Goal: Task Accomplishment & Management: Use online tool/utility

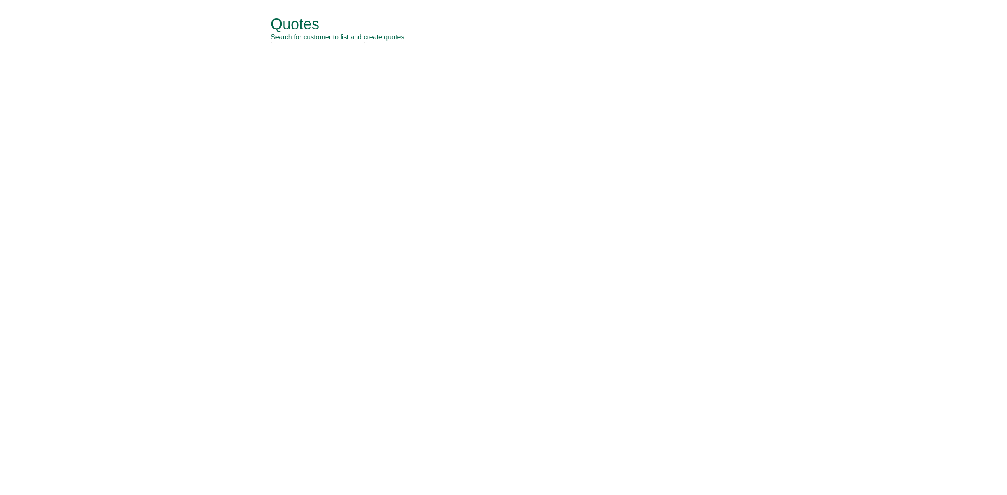
click at [306, 43] on input "text" at bounding box center [318, 50] width 95 height 16
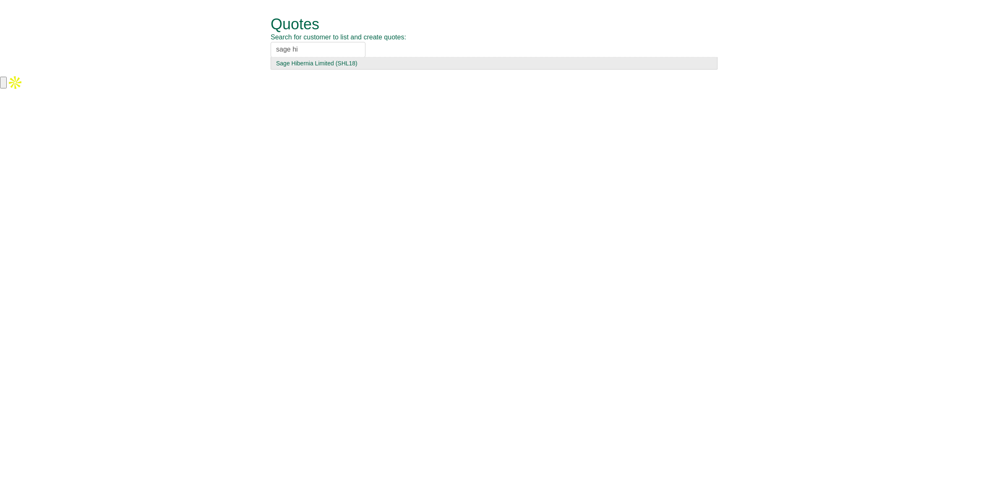
type input "sage hi"
click at [307, 66] on div "Sage Hibernia Limited (SHL18)" at bounding box center [494, 63] width 436 height 8
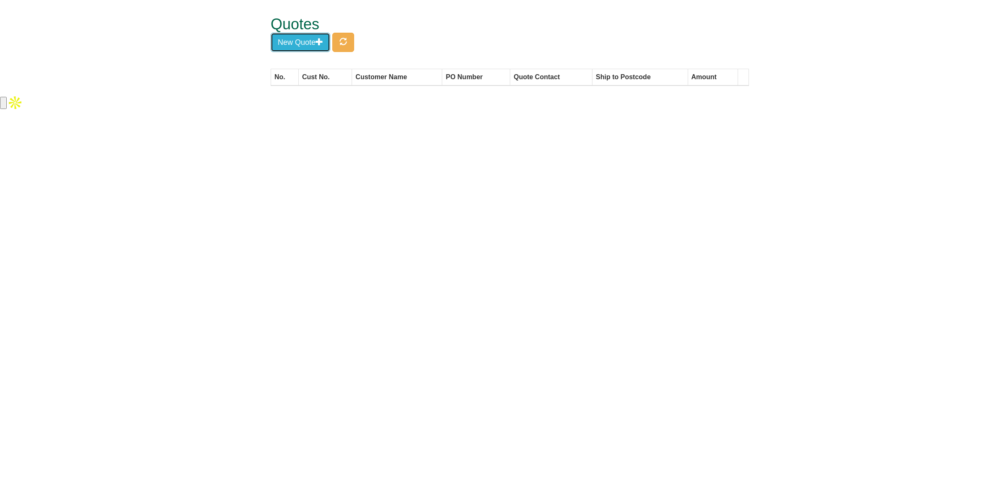
click at [310, 47] on button "New Quote" at bounding box center [301, 42] width 60 height 19
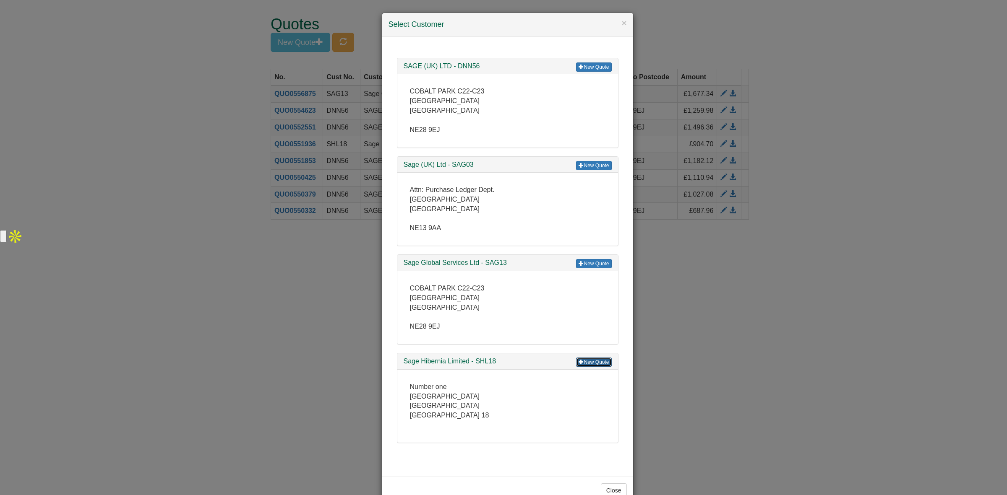
click at [579, 364] on span at bounding box center [580, 361] width 5 height 5
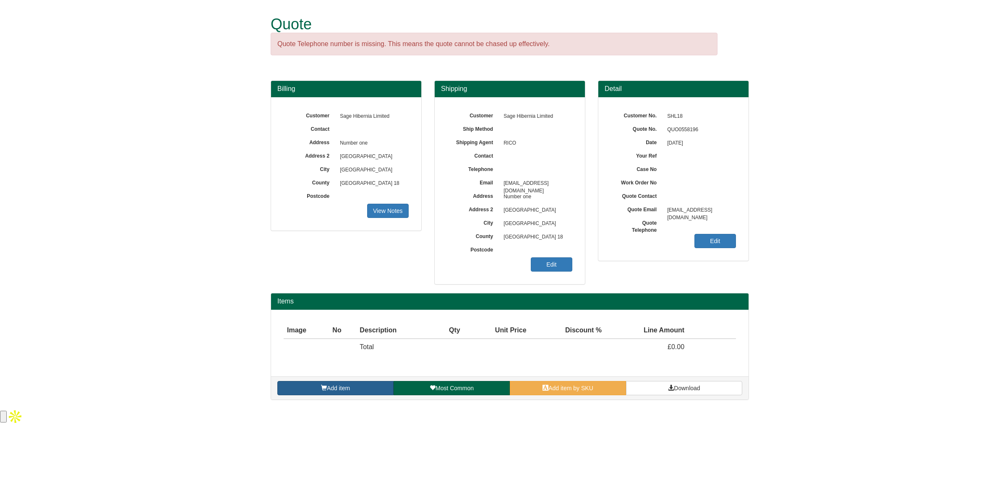
click at [327, 386] on span "Add item" at bounding box center [338, 388] width 23 height 7
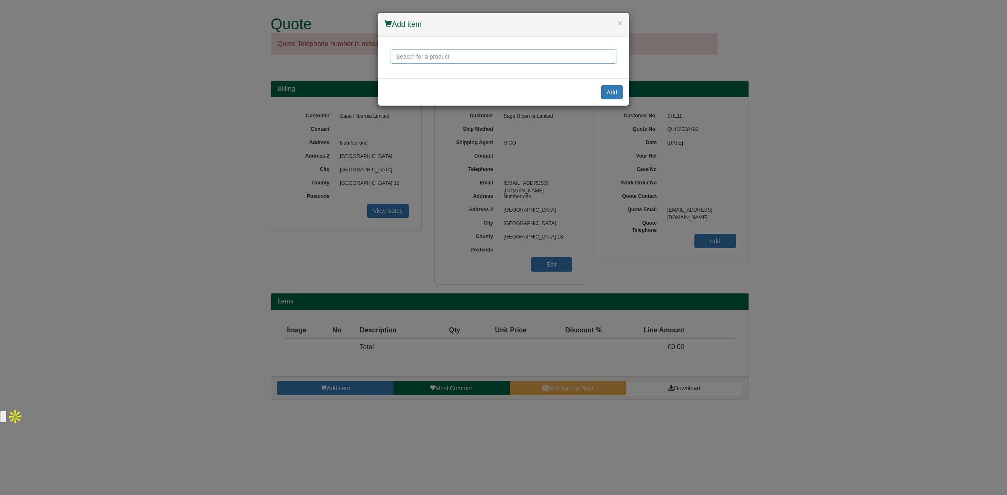
click at [421, 53] on input "text" at bounding box center [503, 56] width 226 height 14
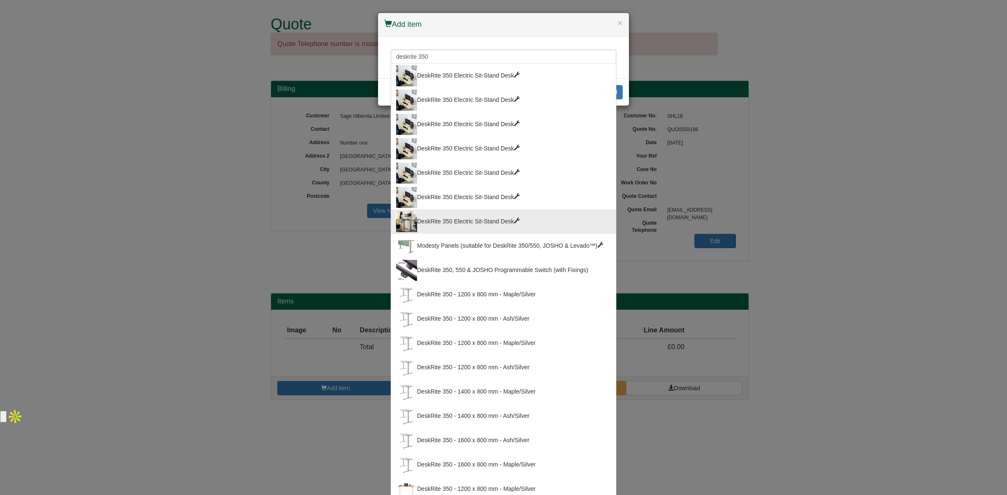
click at [461, 218] on div "DeskRite 350 Electric Sit-Stand Desk" at bounding box center [503, 221] width 215 height 21
type input "DeskRite 350 Electric Sit-Stand Desk"
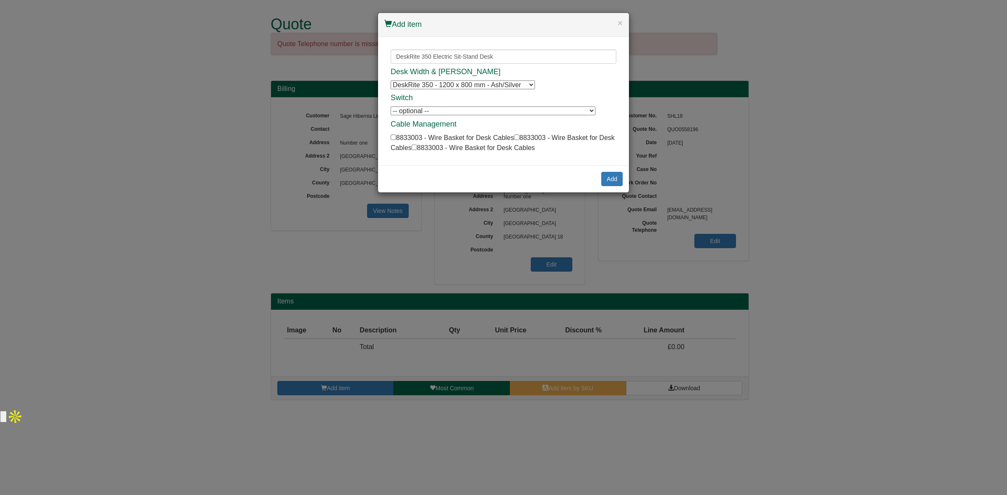
click at [478, 85] on select "DeskRite 350 - 1200 x 800 mm - Ash/Silver DeskRite 350 - 1200 x 800 mm - Ash/Si…" at bounding box center [462, 85] width 144 height 9
select select "100089667"
click at [390, 81] on select "DeskRite 350 - 1200 x 800 mm - Ash/Silver DeskRite 350 - 1200 x 800 mm - Ash/Si…" at bounding box center [462, 85] width 144 height 9
click at [607, 179] on button "Add" at bounding box center [611, 179] width 21 height 14
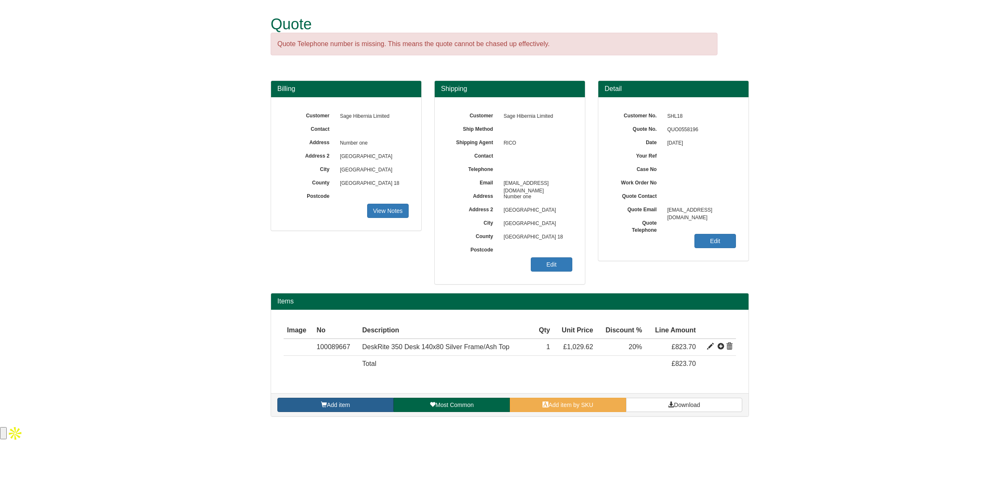
click at [310, 405] on link "Add item" at bounding box center [335, 405] width 116 height 14
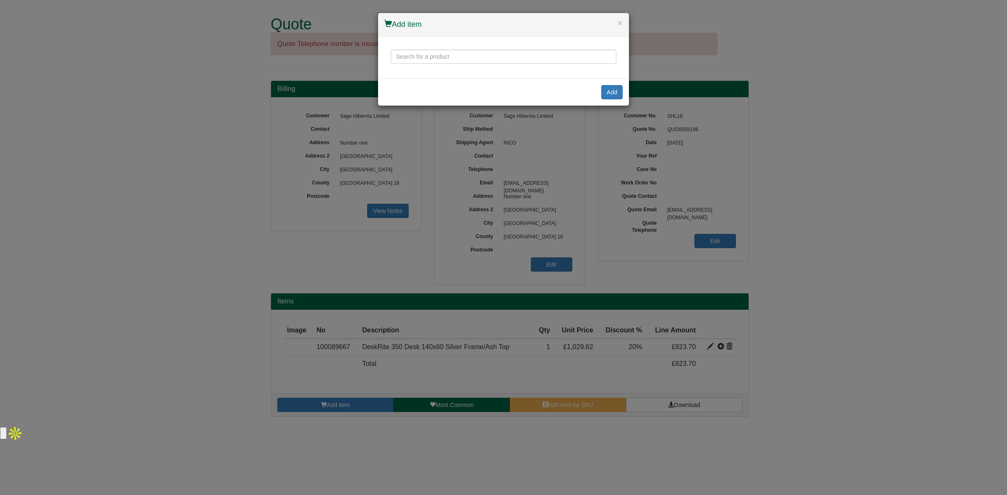
click at [456, 48] on div "DeskRite 350 Electric Sit-Stand Desk DeskRite 350 Electric Sit-Stand Desk DeskR…" at bounding box center [503, 58] width 251 height 42
click at [449, 55] on input "text" at bounding box center [503, 56] width 226 height 14
click at [452, 78] on div "HiHo 1080P HD Webcam with Audio" at bounding box center [503, 75] width 215 height 21
type input "HiHo 1080P HD Webcam with Audio"
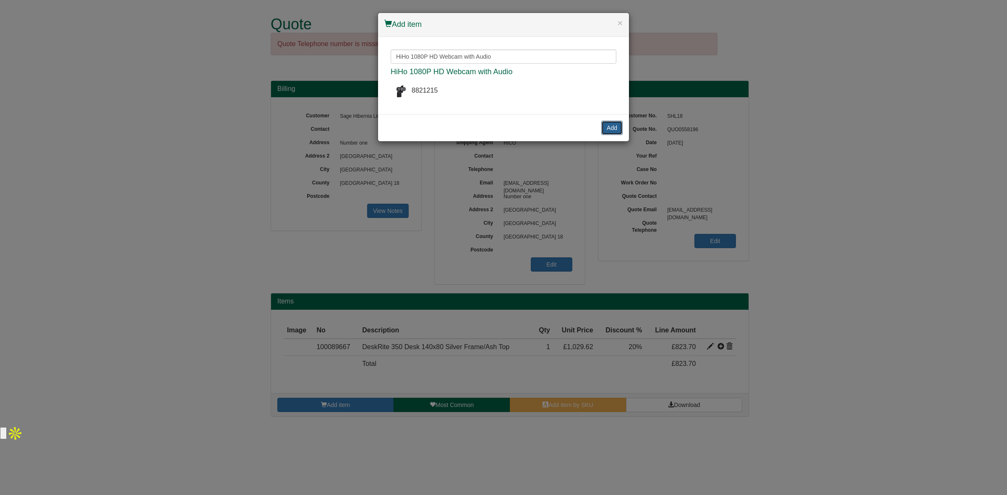
click at [605, 128] on button "Add" at bounding box center [611, 128] width 21 height 14
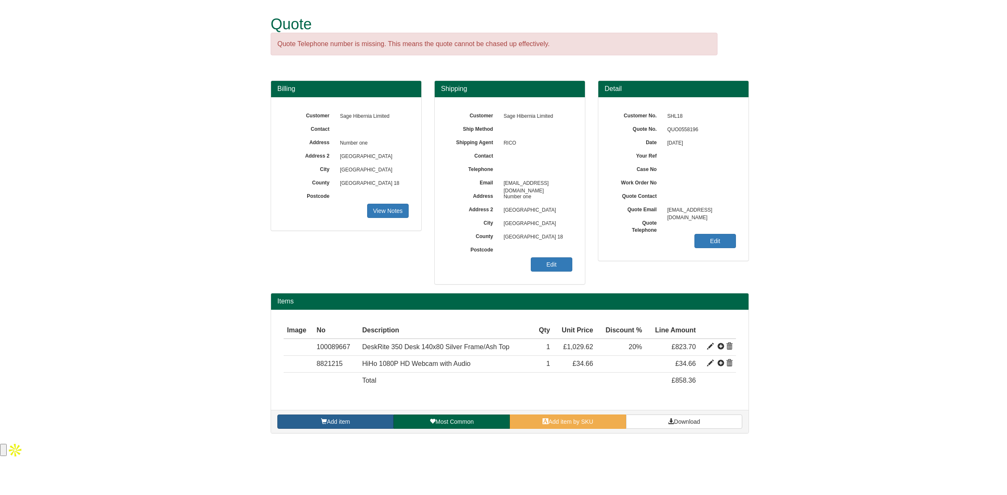
click at [335, 421] on span "Add item" at bounding box center [338, 422] width 23 height 7
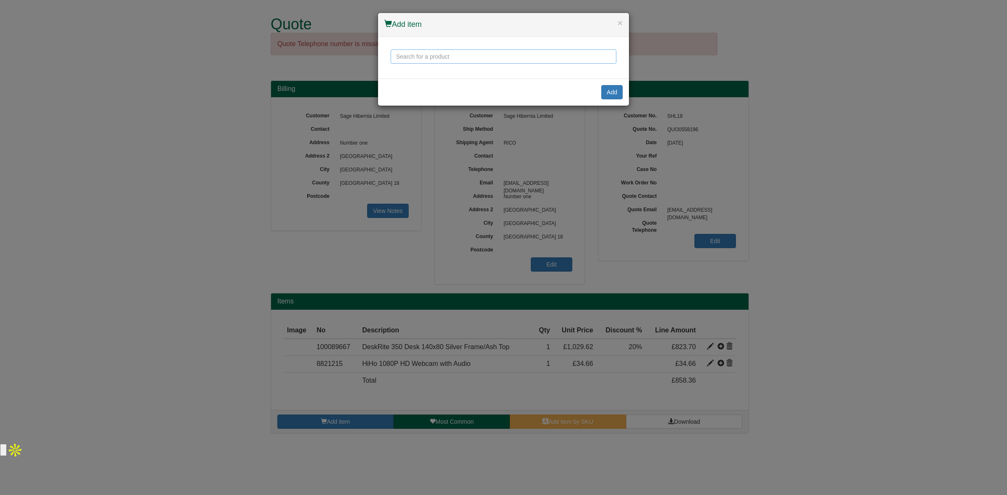
click at [442, 60] on input "text" at bounding box center [503, 56] width 226 height 14
type input "d"
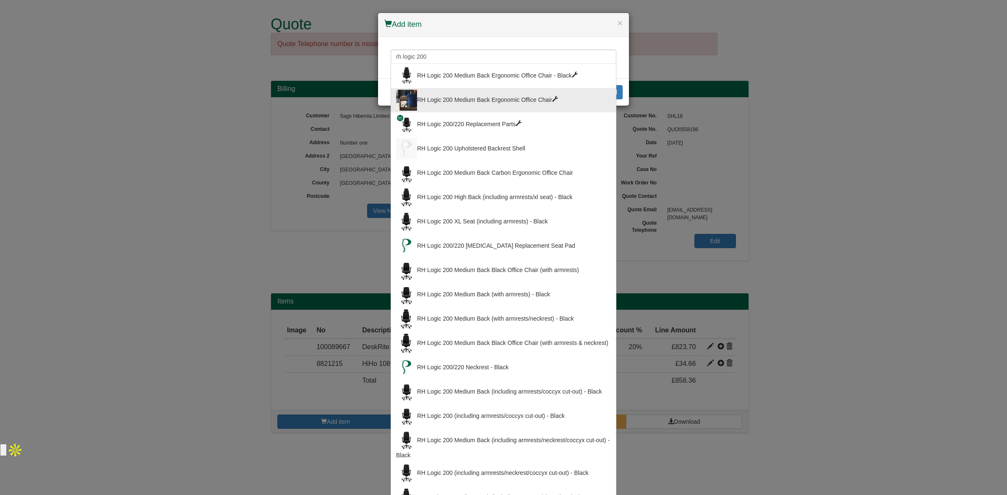
click at [479, 104] on div "RH Logic 200 Medium Back Ergonomic Office Chair" at bounding box center [503, 100] width 215 height 21
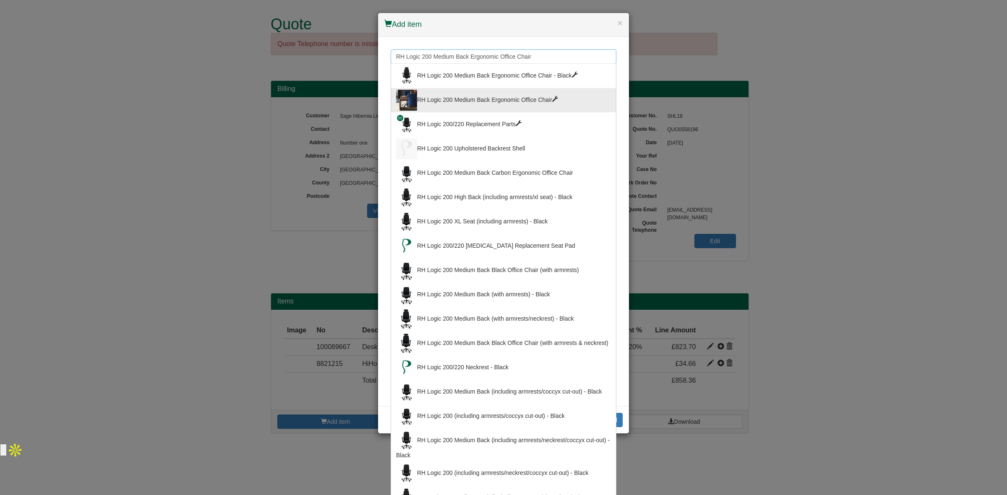
click at [542, 63] on div "RH Logic 200 Medium Back Ergonomic Office Chair RH Logic 200 Medium Back Ergono…" at bounding box center [503, 56] width 226 height 14
click at [508, 322] on div "RH Logic 200 Medium Back (with armrests/neckrest) - Black" at bounding box center [503, 319] width 215 height 21
type input "RH Logic 200 Medium Back (with armrests/neckrest) - Black"
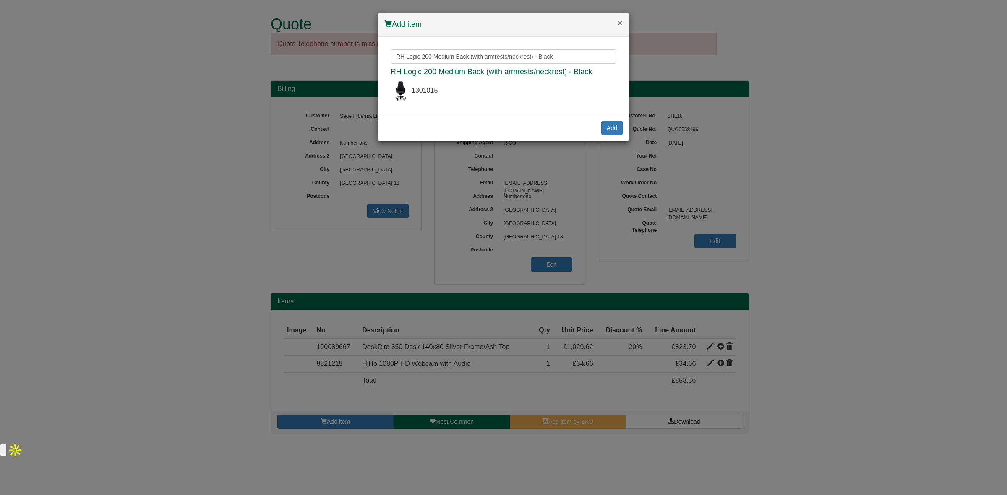
click at [617, 24] on button "×" at bounding box center [619, 22] width 5 height 9
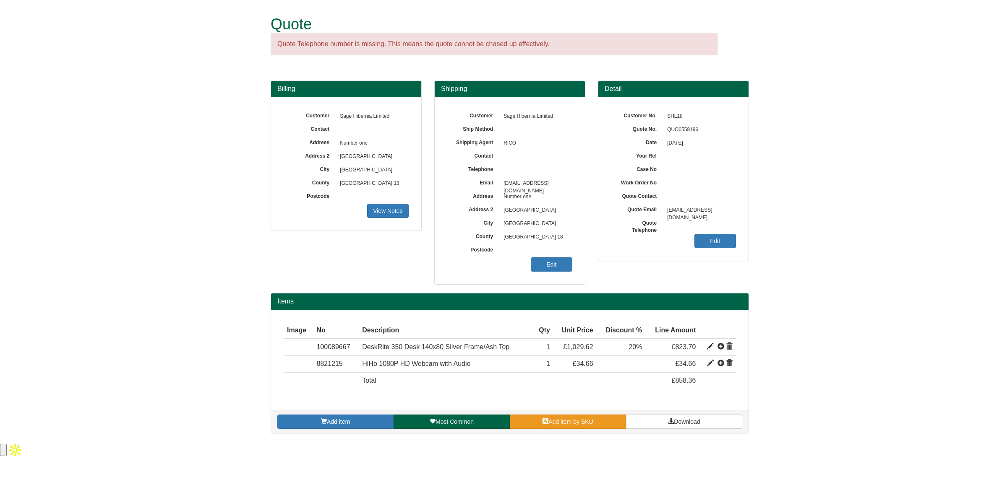
click at [593, 423] on span "Add item by SKU" at bounding box center [570, 422] width 45 height 7
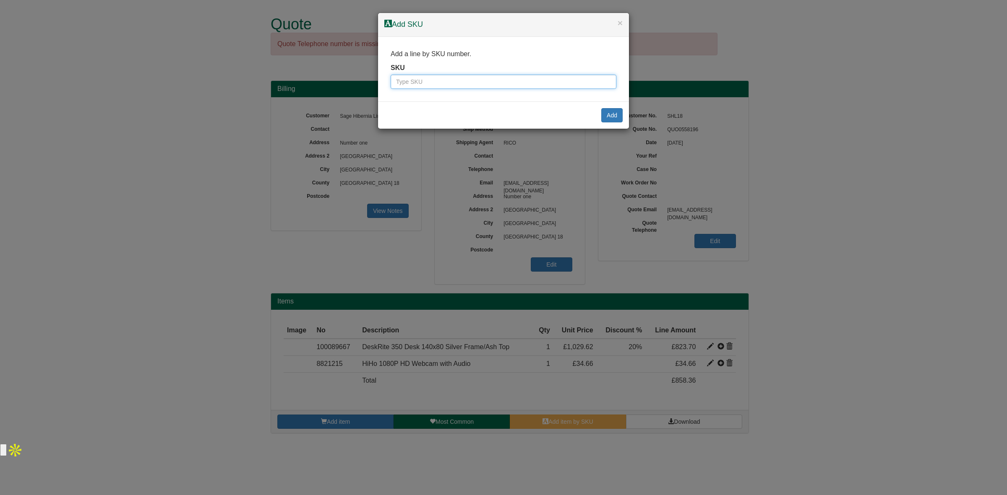
click at [485, 85] on input "text" at bounding box center [503, 82] width 226 height 14
paste input "1301015"
type input "1301015"
click at [609, 116] on button "Add" at bounding box center [611, 115] width 21 height 14
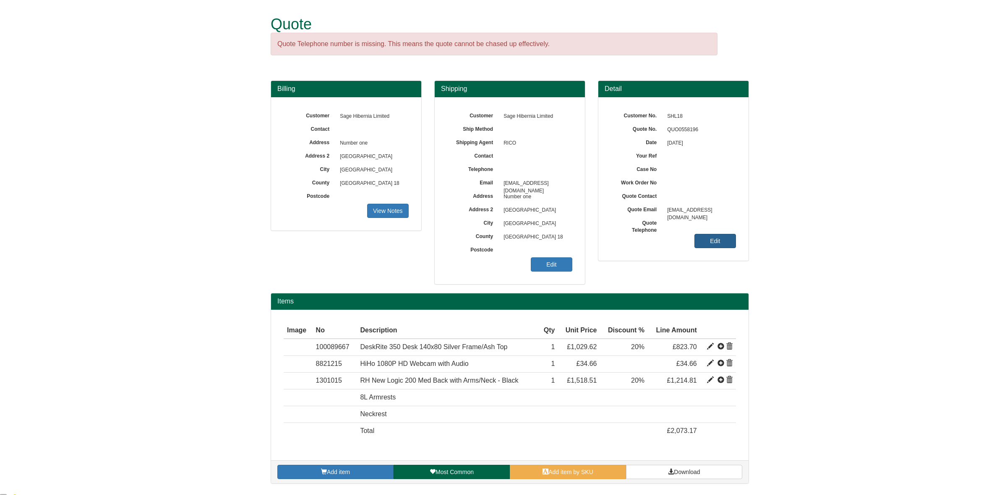
click at [710, 239] on link "Edit" at bounding box center [715, 241] width 42 height 14
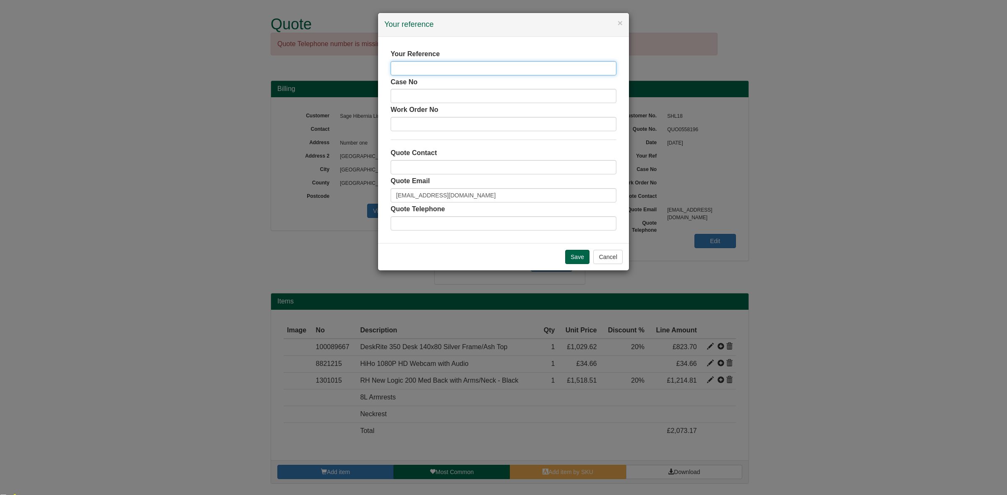
click at [512, 65] on input "text" at bounding box center [503, 68] width 226 height 14
paste input "[PERSON_NAME]"
type input "[PERSON_NAME]"
click at [450, 166] on input "text" at bounding box center [503, 167] width 226 height 14
type input "[PERSON_NAME]"
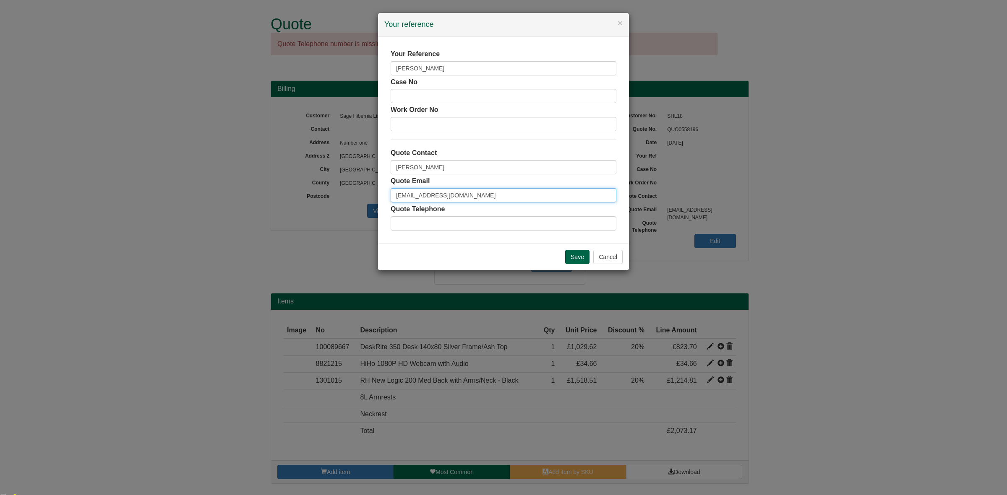
drag, startPoint x: 502, startPoint y: 197, endPoint x: 338, endPoint y: 203, distance: 163.7
click at [338, 203] on div "× Your reference Your Reference Fiona Duddy Case No Work Order No Quote Contact…" at bounding box center [503, 247] width 1007 height 495
click at [569, 257] on input "Save" at bounding box center [577, 257] width 24 height 14
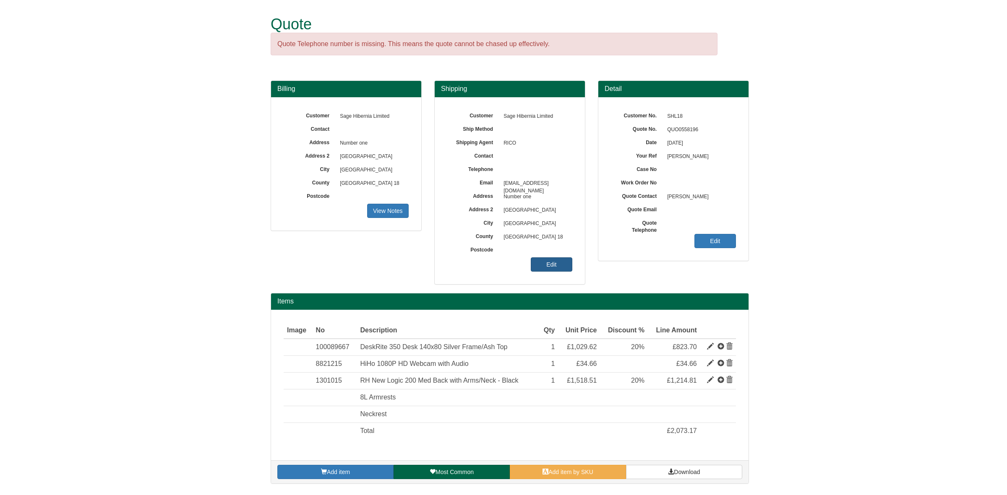
click at [550, 268] on link "Edit" at bounding box center [552, 265] width 42 height 14
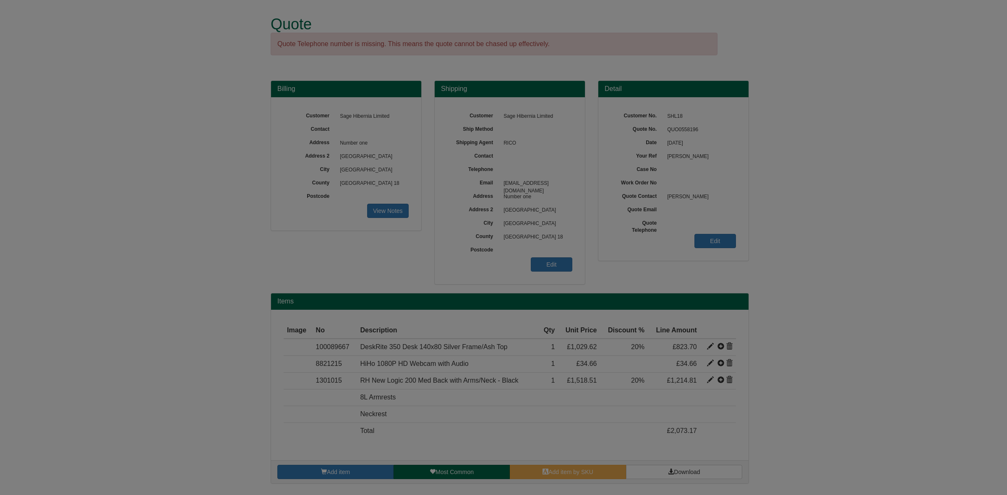
select select "GB"
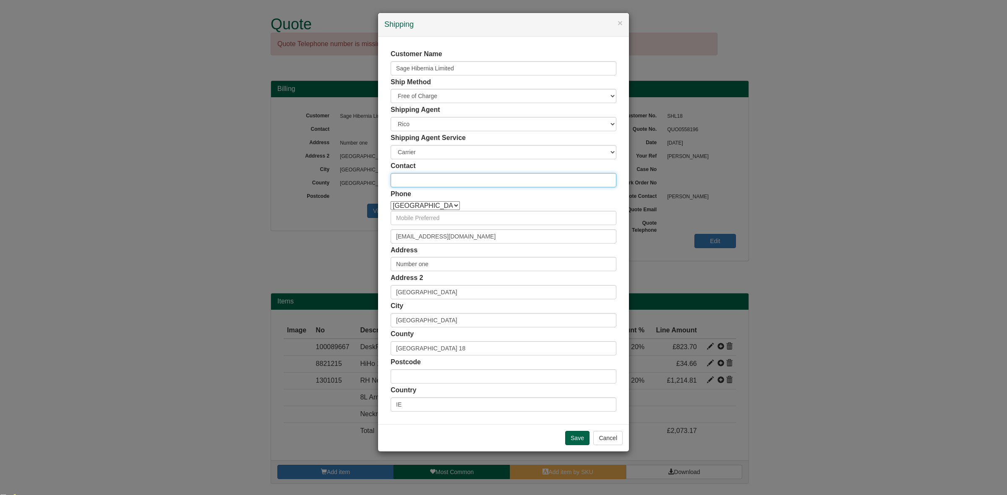
click at [430, 182] on input "text" at bounding box center [503, 180] width 226 height 14
paste input "[PERSON_NAME]"
type input "[PERSON_NAME]"
click at [503, 215] on input "text" at bounding box center [503, 218] width 226 height 14
paste input "0872663769"
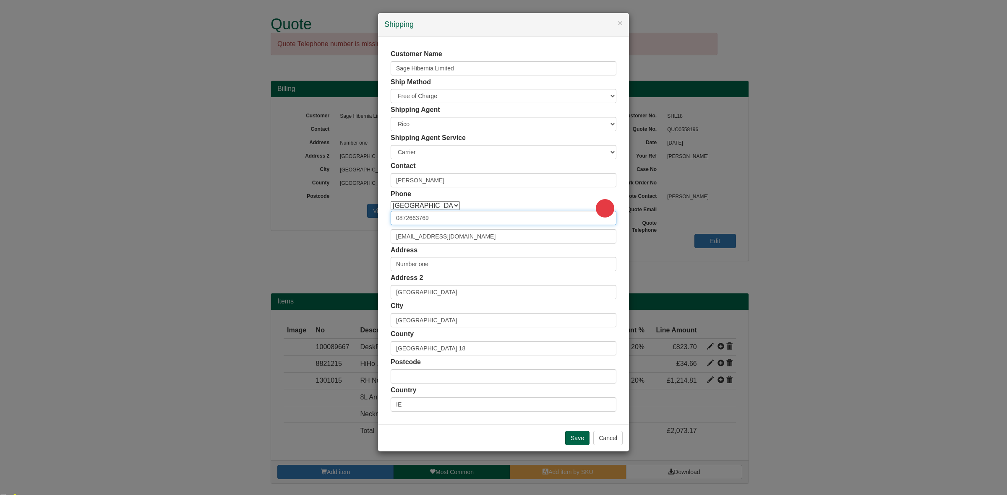
type input "0872663769"
drag, startPoint x: 490, startPoint y: 239, endPoint x: 328, endPoint y: 250, distance: 162.7
click at [328, 250] on div "× Shipping Customer Name Sage Hibernia Limited Ship Method Free of Charge £5 Fl…" at bounding box center [503, 247] width 1007 height 495
paste input "Fiona.duddy"
type input "[PERSON_NAME][EMAIL_ADDRESS][PERSON_NAME][DOMAIN_NAME]"
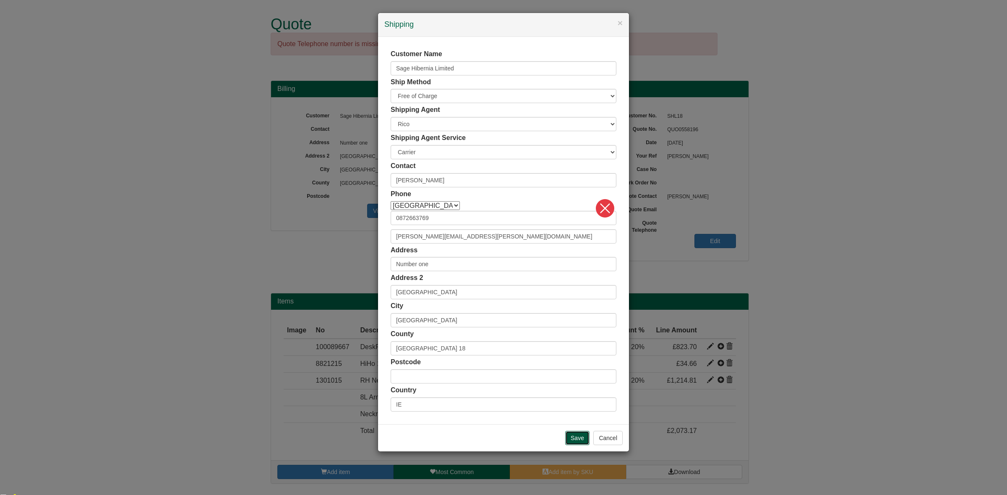
click at [575, 433] on input "Save" at bounding box center [577, 438] width 24 height 14
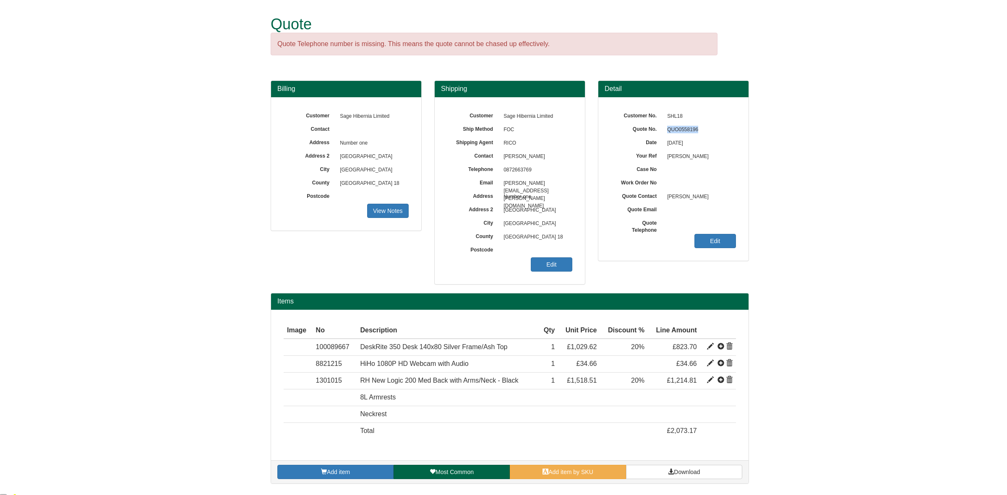
drag, startPoint x: 702, startPoint y: 128, endPoint x: 665, endPoint y: 135, distance: 37.5
click at [665, 135] on span "QUO0558196" at bounding box center [699, 129] width 73 height 13
copy span "QUO0558196"
click at [708, 126] on span "QUO0558196" at bounding box center [699, 129] width 73 height 13
drag, startPoint x: 697, startPoint y: 130, endPoint x: 666, endPoint y: 135, distance: 32.2
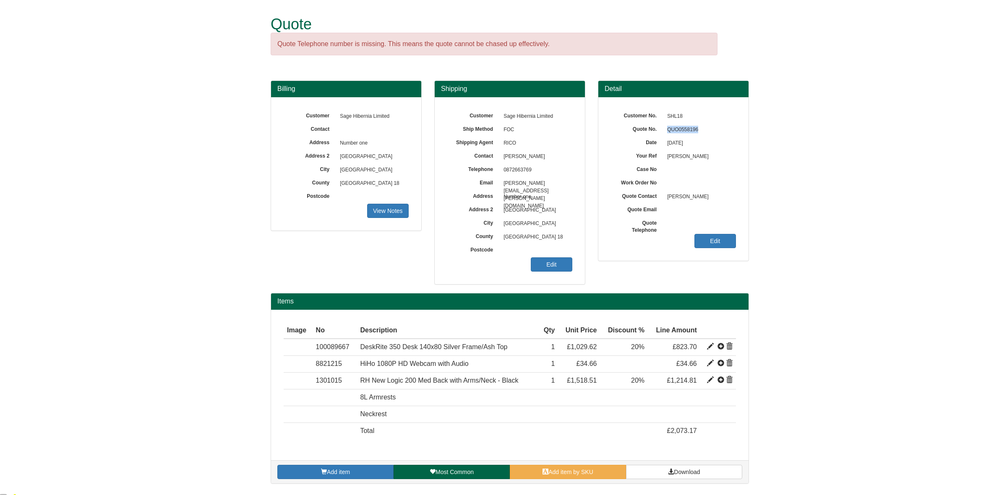
click at [666, 135] on span "QUO0558196" at bounding box center [699, 129] width 73 height 13
copy span "QUO0558196"
click at [665, 470] on link "Download" at bounding box center [684, 472] width 116 height 14
click at [710, 347] on span at bounding box center [710, 346] width 7 height 7
type input "DeskRite 350 Desk 140x80 Silver Frame/Ash Top"
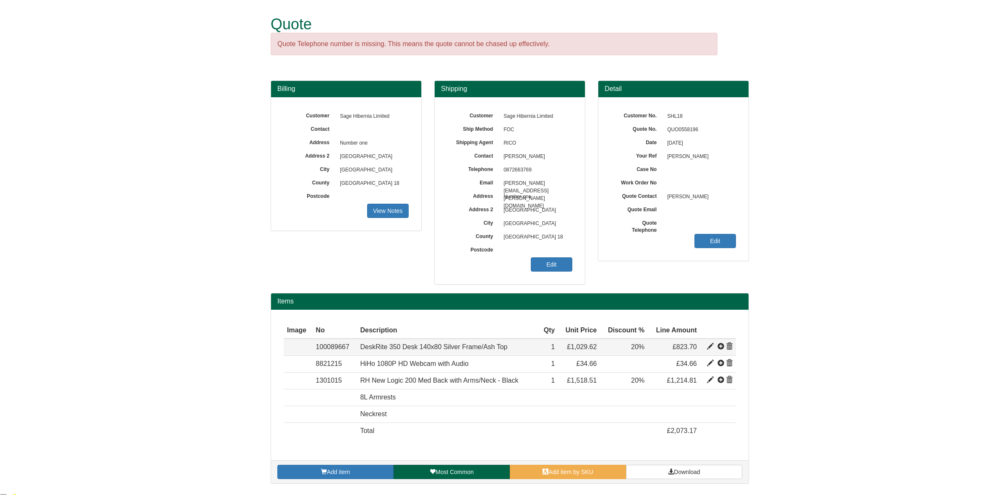
type input "243.68"
type input "890.95"
type input "1029.62"
type input "1"
type input "20.00"
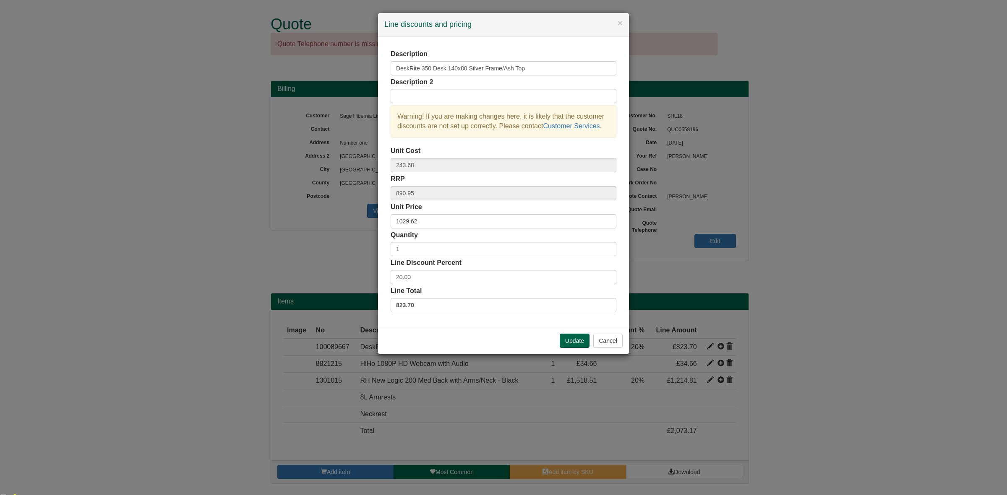
click at [420, 305] on label "823.70" at bounding box center [503, 305] width 226 height 14
drag, startPoint x: 424, startPoint y: 225, endPoint x: 370, endPoint y: 223, distance: 54.1
click at [370, 223] on div "× Line discounts and pricing Description DeskRite 350 Desk 140x80 Silver Frame/…" at bounding box center [503, 247] width 1007 height 495
paste input "177.60"
type input "1177.60"
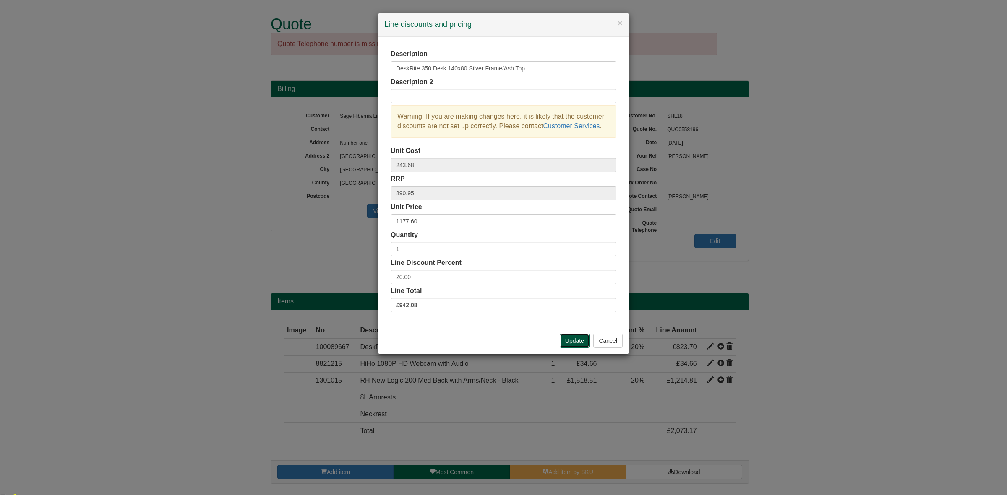
click at [569, 343] on button "Update" at bounding box center [574, 341] width 30 height 14
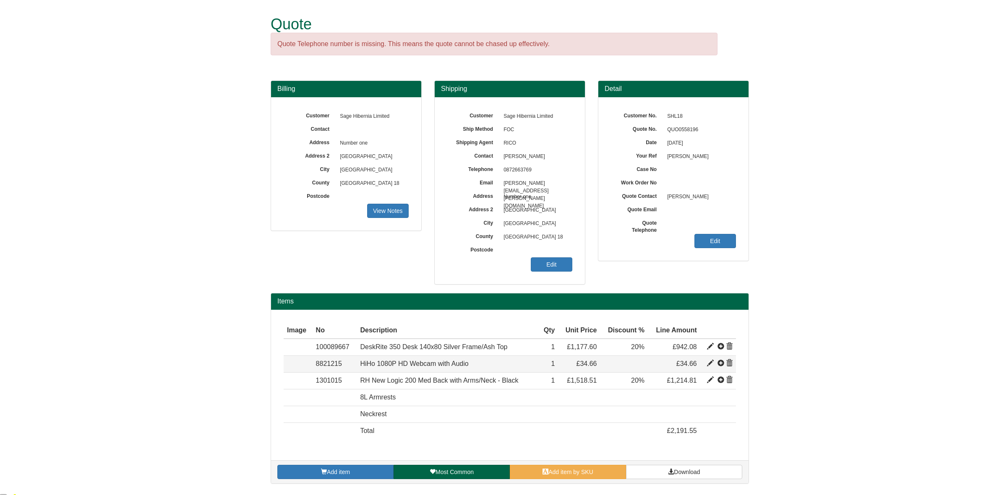
click at [710, 364] on span at bounding box center [710, 363] width 7 height 7
type input "HiHo 1080P HD Webcam with Audio"
type input "17.33"
type input "29.99"
type input "34.66"
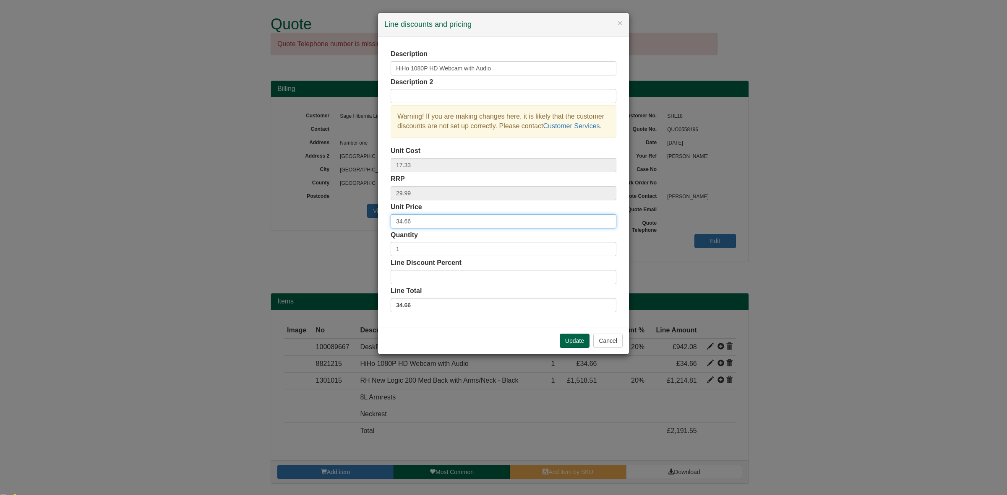
drag, startPoint x: 433, startPoint y: 221, endPoint x: 353, endPoint y: 221, distance: 80.1
click at [353, 221] on div "× Line discounts and pricing Description HiHo 1080P HD Webcam with Audio Descri…" at bounding box center [503, 247] width 1007 height 495
paste input "9.64"
type input "39.64"
click at [564, 338] on button "Update" at bounding box center [574, 341] width 30 height 14
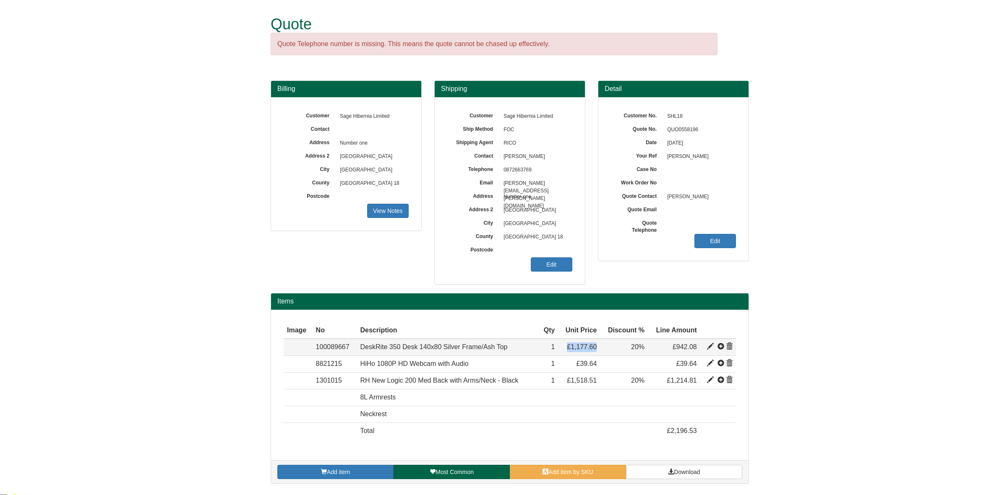
drag, startPoint x: 600, startPoint y: 351, endPoint x: 555, endPoint y: 351, distance: 45.3
click at [555, 351] on tr "Item 100089667 DeskRite 350 Desk 140x80 Silver Frame/Ash Top 243.68 890.95 1 £1…" at bounding box center [510, 347] width 452 height 17
copy tr "£1,177.60"
click at [709, 349] on span at bounding box center [710, 346] width 7 height 7
type input "DeskRite 350 Desk 140x80 Silver Frame/Ash Top"
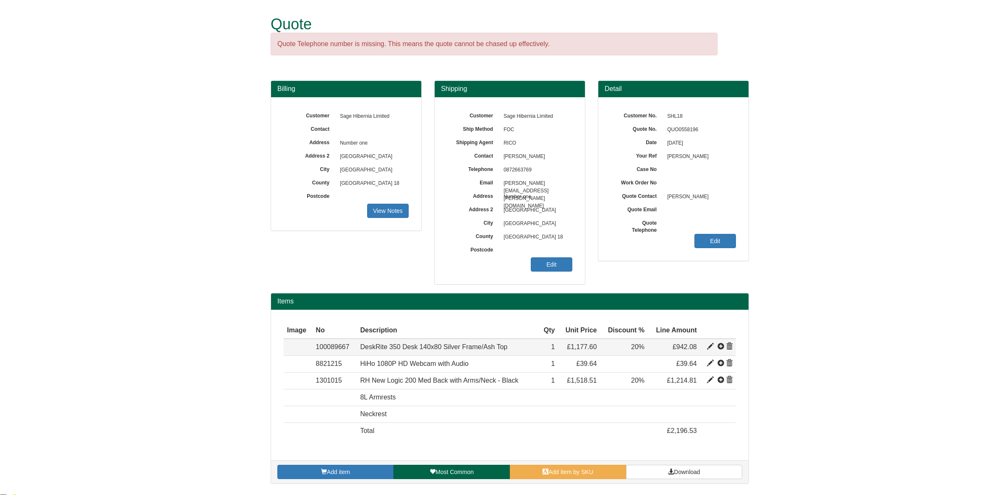
type input "243.68"
type input "890.95"
type input "1177.60"
type input "20.00"
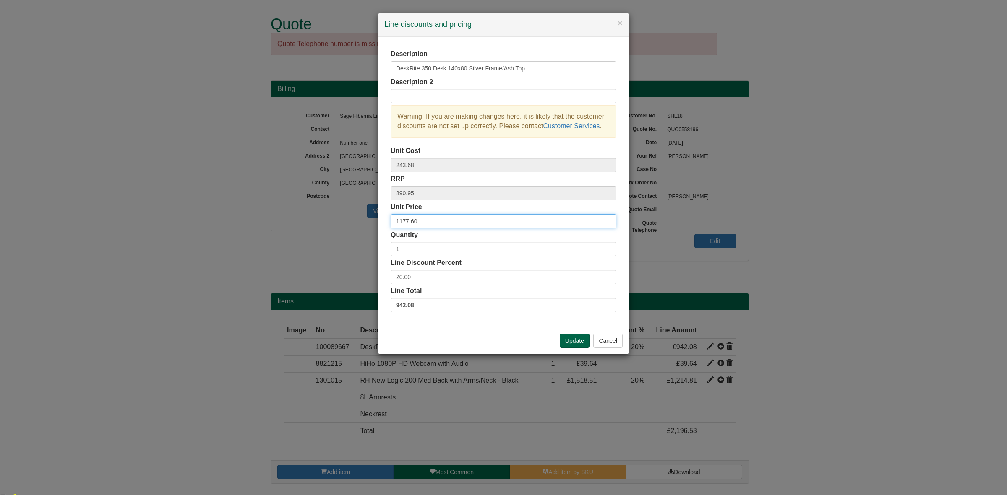
drag, startPoint x: 422, startPoint y: 218, endPoint x: 356, endPoint y: 223, distance: 66.8
click at [356, 223] on div "× Line discounts and pricing Description DeskRite 350 Desk 140x80 Silver Frame/…" at bounding box center [503, 247] width 1007 height 495
paste input "346.85"
type input "1346.85"
click at [570, 338] on button "Update" at bounding box center [574, 341] width 30 height 14
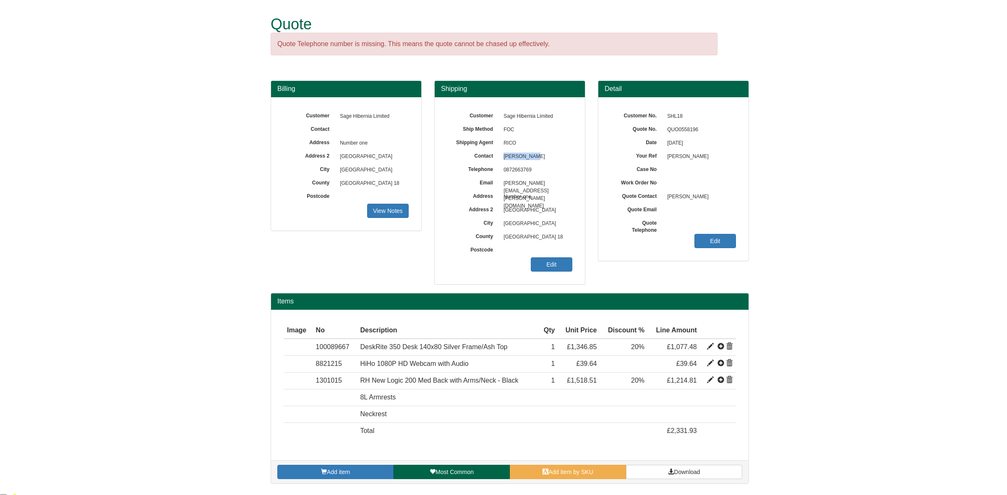
drag, startPoint x: 533, startPoint y: 156, endPoint x: 496, endPoint y: 155, distance: 36.5
click at [496, 110] on div "Contact [PERSON_NAME]" at bounding box center [509, 110] width 125 height 0
copy div "[PERSON_NAME]"
click at [707, 475] on link "Download" at bounding box center [684, 472] width 116 height 14
